Goal: Book appointment/travel/reservation

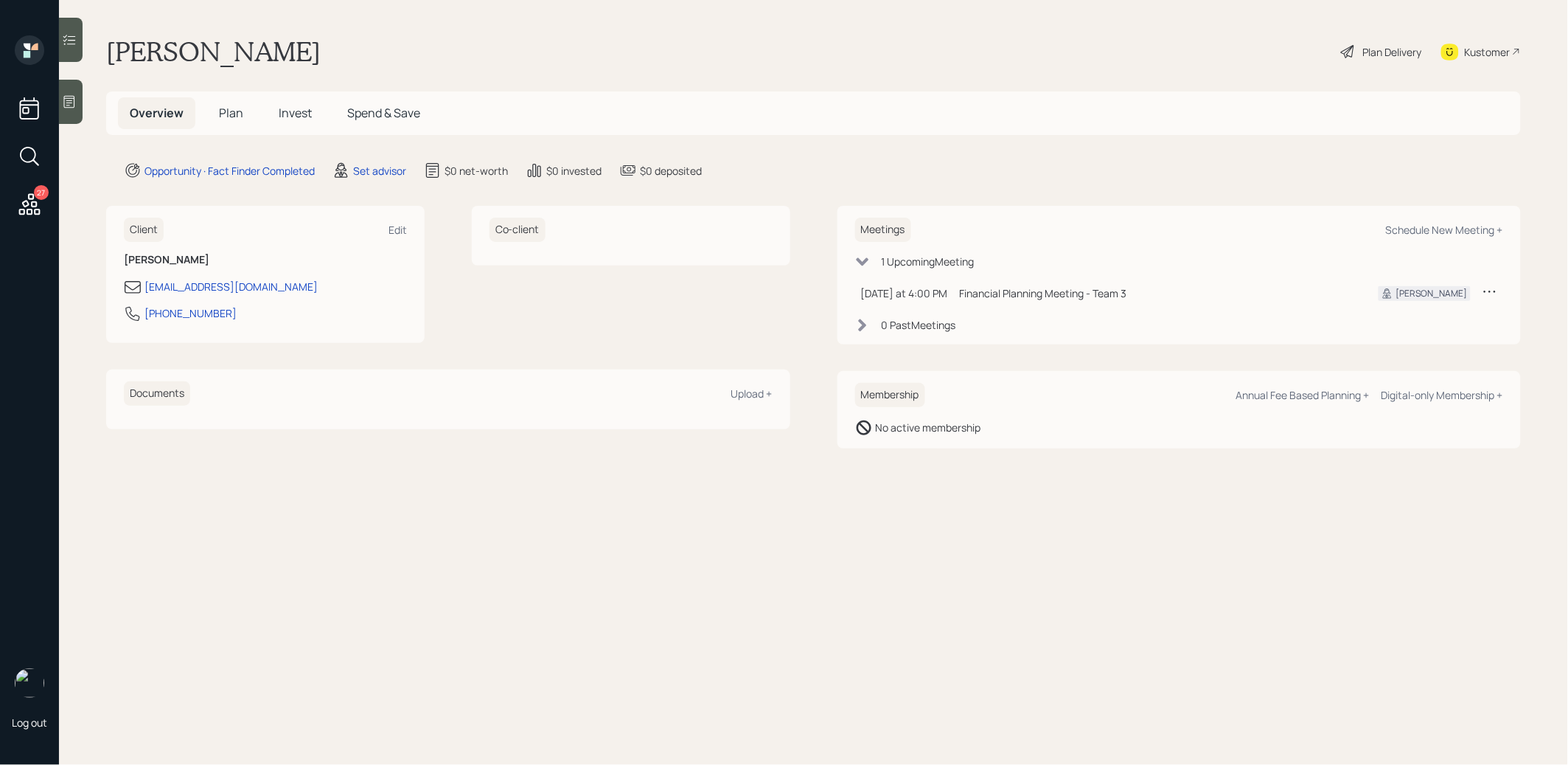
click at [1496, 292] on icon at bounding box center [1489, 292] width 12 height 2
click at [1414, 333] on div "Cancel" at bounding box center [1444, 333] width 106 height 14
click at [1454, 227] on div "Schedule New Meeting +" at bounding box center [1444, 230] width 118 height 14
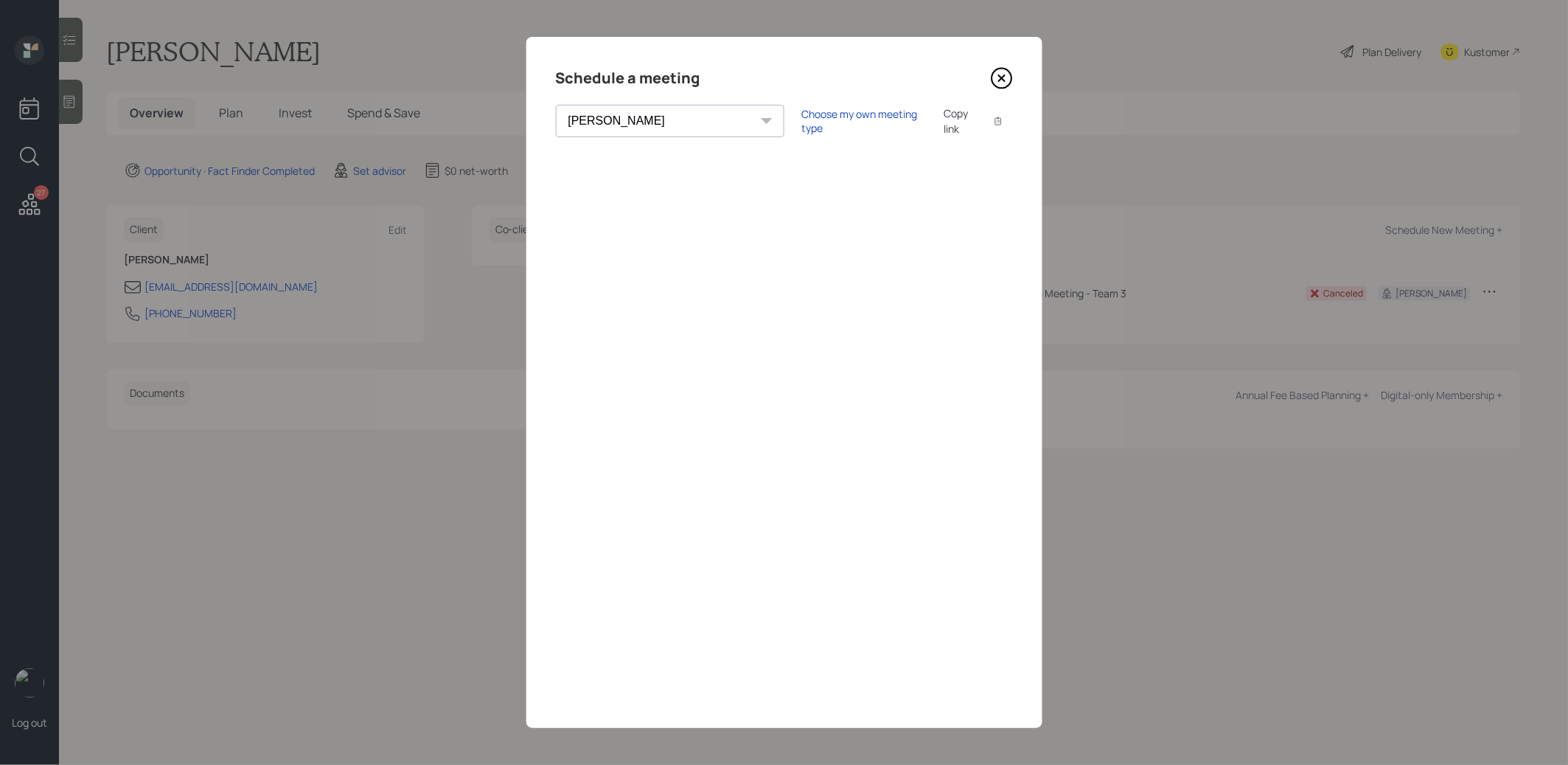
click at [631, 125] on select "Theresa Spinello Matthew Burke Aleksandra Szegda Eitan Bar-David Ian Yamey Trev…" at bounding box center [670, 121] width 229 height 32
select select "8b79112e-3cfb-44f9-89e7-15267fe946c1"
click at [556, 104] on select "Theresa Spinello Matthew Burke Aleksandra Szegda Eitan Bar-David Ian Yamey Trev…" at bounding box center [670, 121] width 229 height 32
click at [802, 114] on div "Choose my own meeting type" at bounding box center [864, 121] width 124 height 28
click at [1000, 77] on icon at bounding box center [1001, 78] width 6 height 6
